Goal: Find specific page/section: Find specific page/section

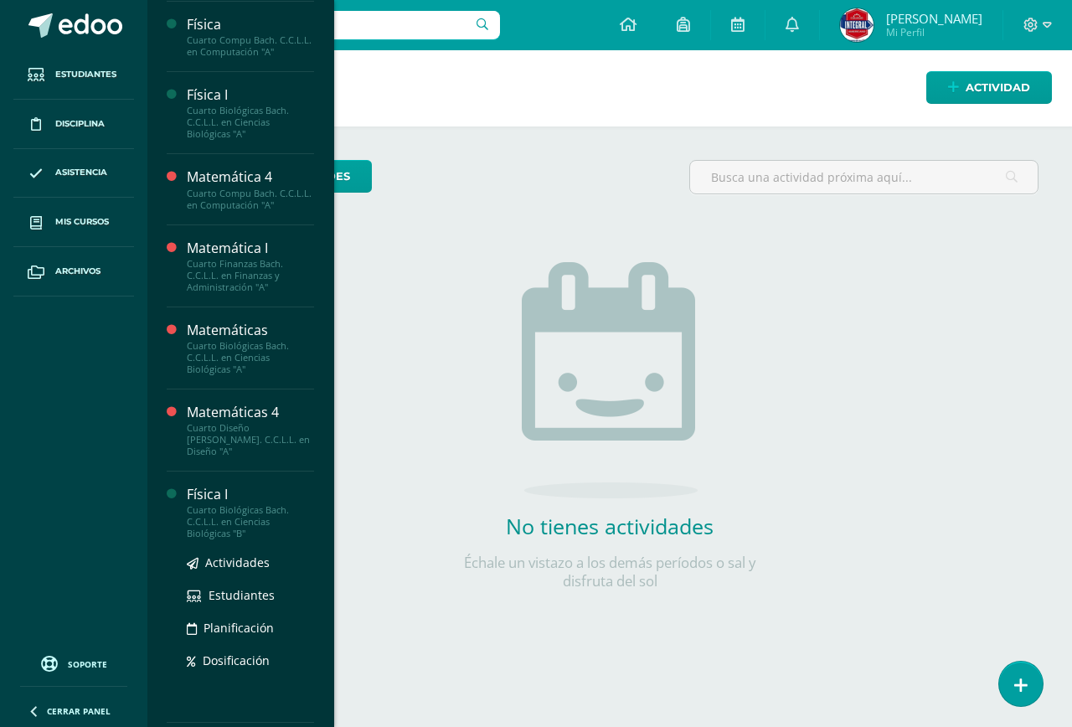
scroll to position [167, 0]
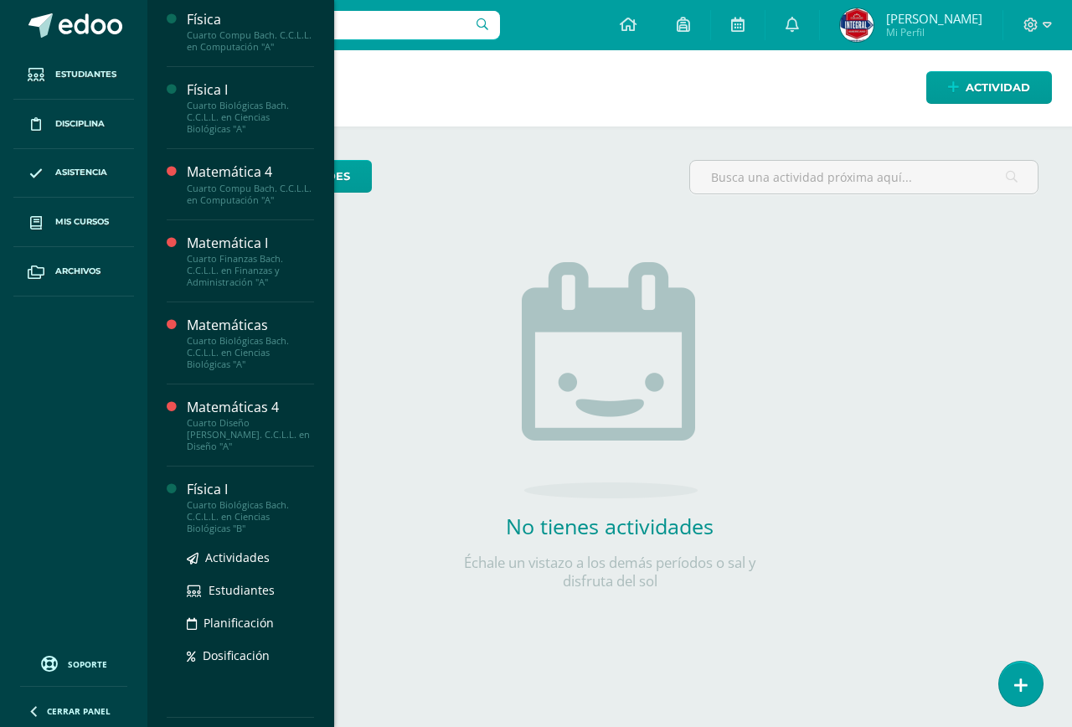
click at [237, 552] on ul "Actividades Estudiantes Planificación Dosificación" at bounding box center [250, 606] width 127 height 117
click at [240, 582] on span "Estudiantes" at bounding box center [242, 590] width 66 height 16
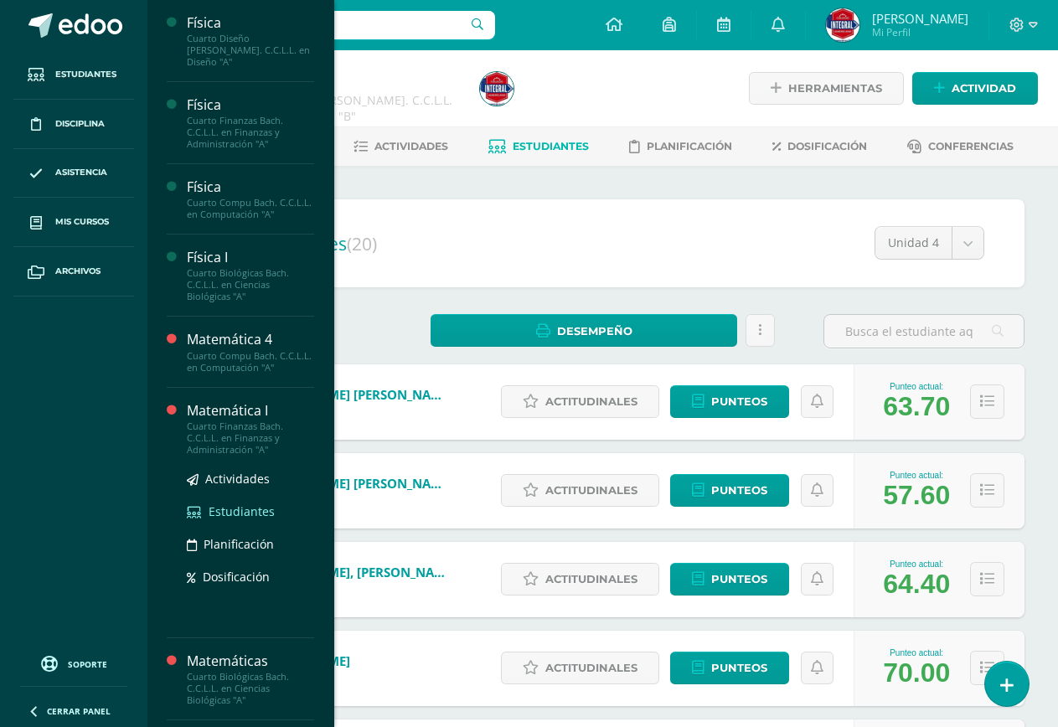
click at [227, 503] on span "Estudiantes" at bounding box center [242, 511] width 66 height 16
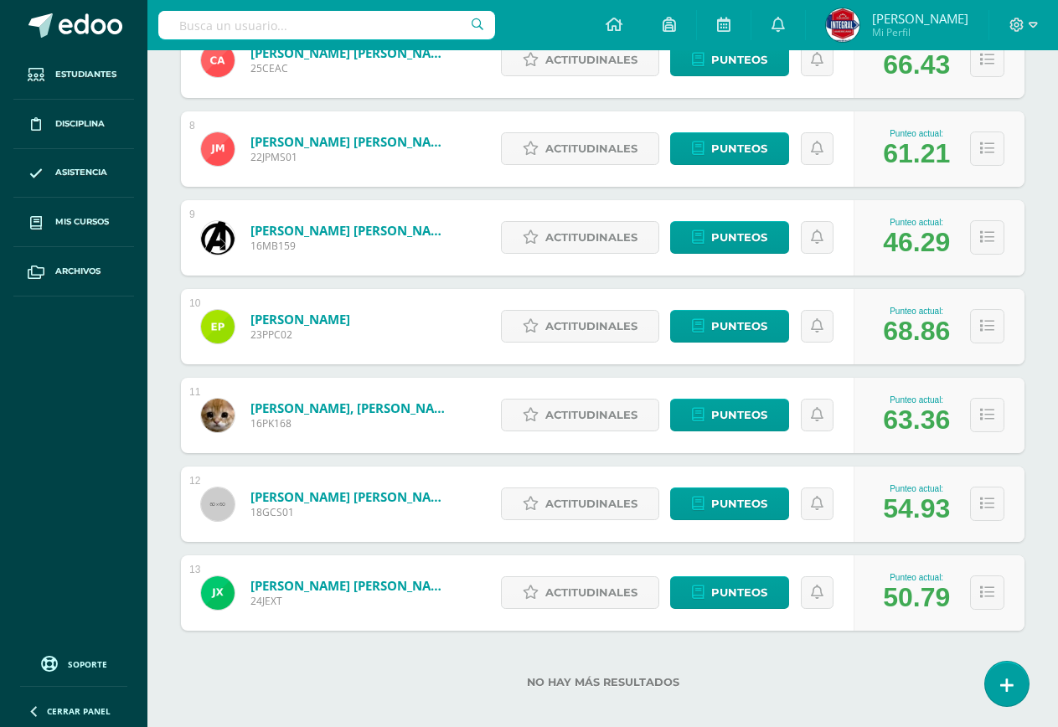
scroll to position [889, 0]
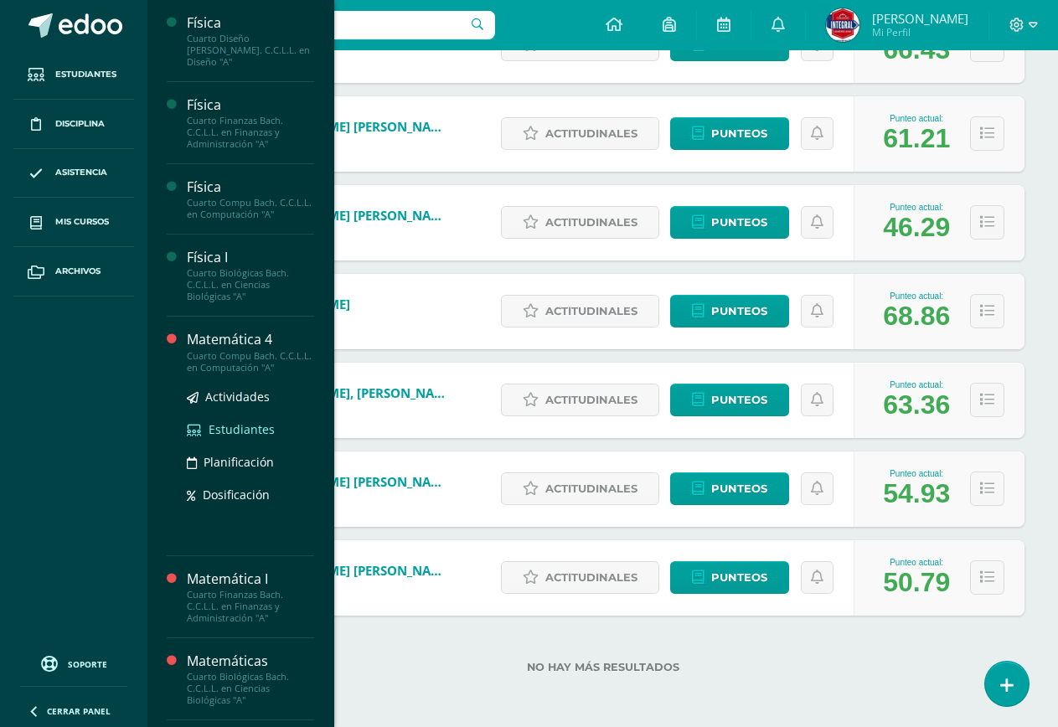
click at [217, 424] on span "Estudiantes" at bounding box center [242, 429] width 66 height 16
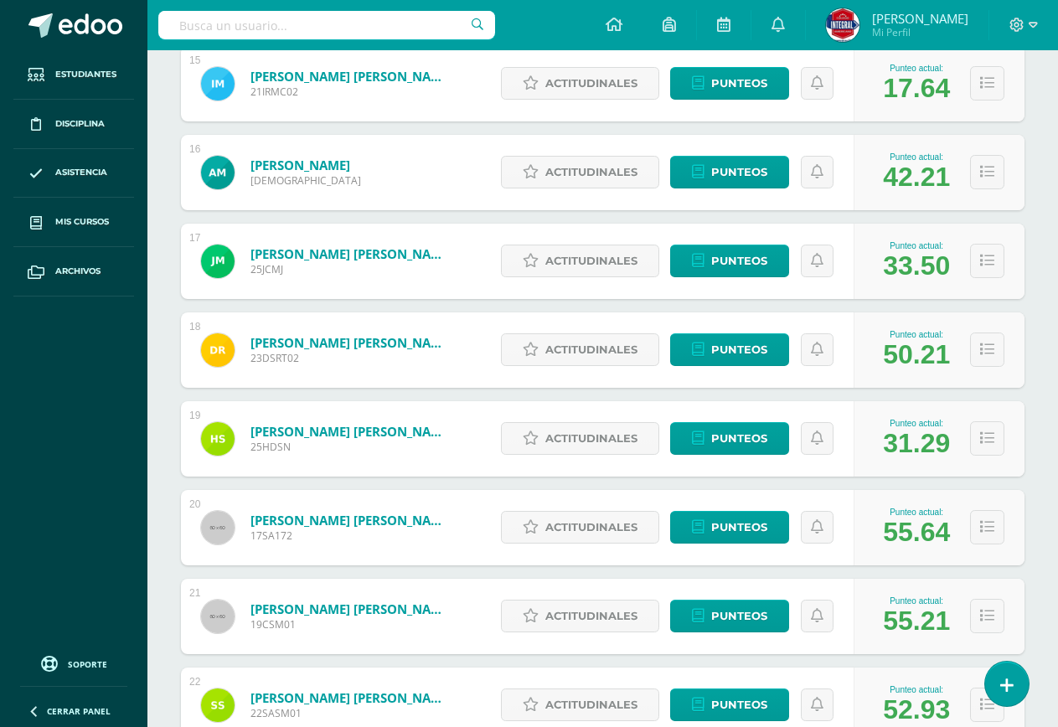
scroll to position [1531, 0]
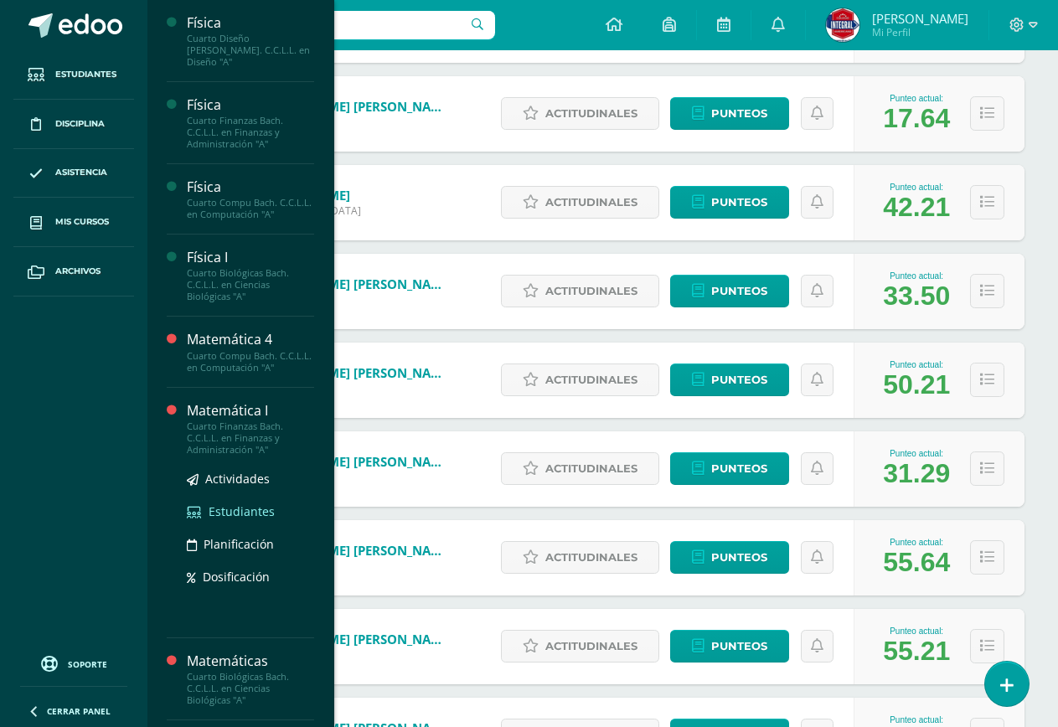
click at [250, 508] on link "Estudiantes" at bounding box center [250, 511] width 127 height 19
